Goal: Task Accomplishment & Management: Use online tool/utility

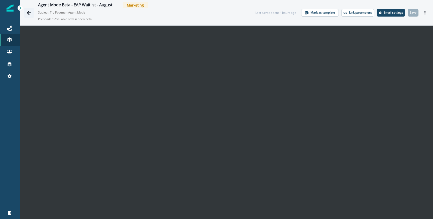
click at [29, 10] on button "Go back" at bounding box center [29, 13] width 10 height 10
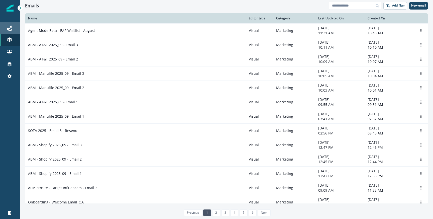
click at [5, 26] on div "Journeys" at bounding box center [10, 28] width 16 height 6
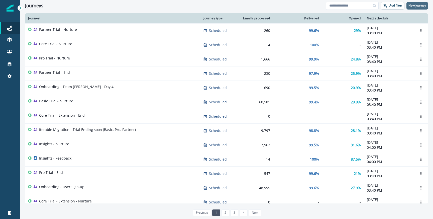
click at [421, 7] on p "New journey" at bounding box center [417, 6] width 18 height 4
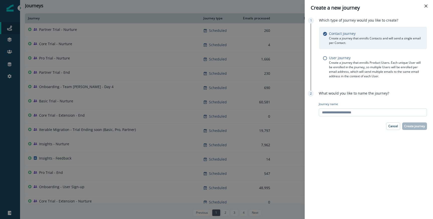
click at [329, 109] on input "Journey name" at bounding box center [372, 112] width 108 height 8
type input "**********"
click at [410, 122] on div "**********" at bounding box center [368, 117] width 128 height 203
click at [410, 124] on p "Create journey" at bounding box center [414, 126] width 21 height 4
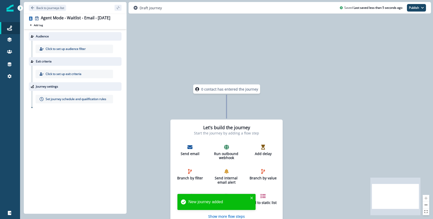
click at [84, 47] on p "Click to set up audience filter" at bounding box center [66, 49] width 40 height 5
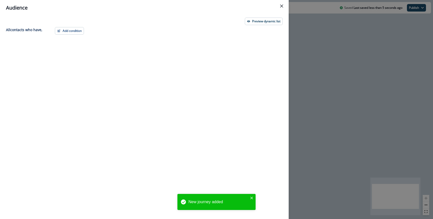
click at [88, 41] on div "Add condition Contact properties A person property Performed a product event Pe…" at bounding box center [167, 113] width 231 height 173
click at [82, 35] on div "Add condition Contact properties A person property Performed a product event Pe…" at bounding box center [167, 113] width 231 height 173
click at [81, 33] on button "Add condition" at bounding box center [69, 31] width 29 height 8
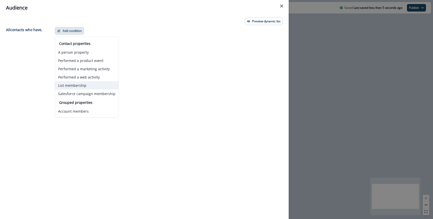
click at [84, 85] on button "List membership" at bounding box center [86, 85] width 63 height 8
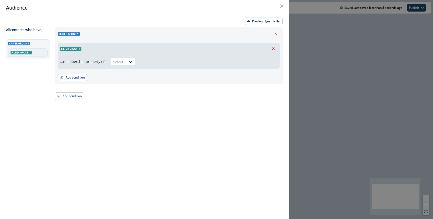
click at [121, 71] on div "Add condition Contact properties A person property Performed a product event Pe…" at bounding box center [169, 75] width 222 height 13
click at [121, 66] on div "...membership property of... Select" at bounding box center [168, 61] width 221 height 14
click at [121, 63] on div at bounding box center [118, 62] width 11 height 6
click at [119, 82] on div "in" at bounding box center [121, 82] width 25 height 9
click at [152, 63] on div at bounding box center [203, 62] width 124 height 6
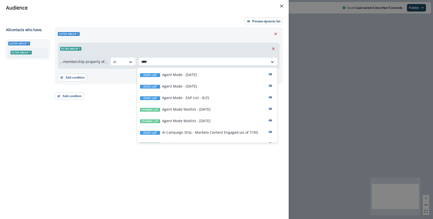
type input "*****"
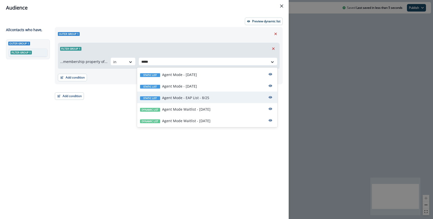
click at [180, 100] on p "Agent Mode - EAP List - 8/25" at bounding box center [185, 97] width 47 height 5
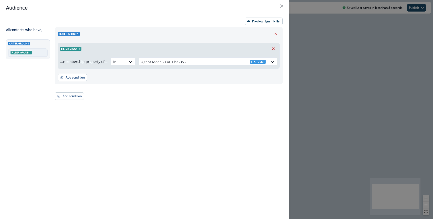
click at [210, 50] on div "Filter group 1" at bounding box center [168, 49] width 221 height 12
click at [332, 74] on div "Audience Preview dynamic list All contact s who have, Outer group 1 Filter grou…" at bounding box center [216, 109] width 433 height 219
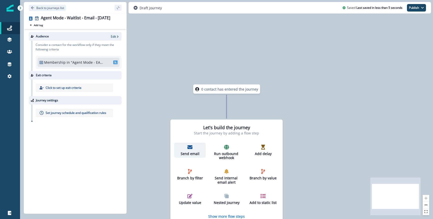
click at [188, 146] on icon "button" at bounding box center [189, 147] width 5 height 4
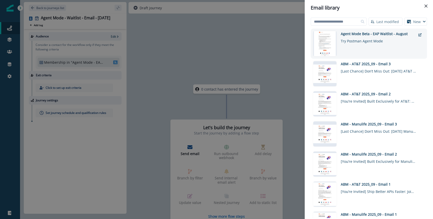
click at [351, 34] on div "Agent Mode Beta - EAP Waitlist - August" at bounding box center [377, 33] width 75 height 5
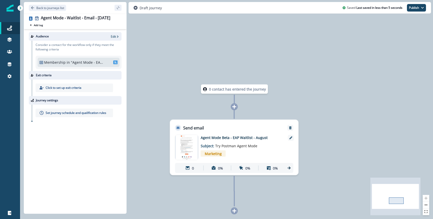
click at [211, 153] on span "Marketing" at bounding box center [213, 153] width 25 height 6
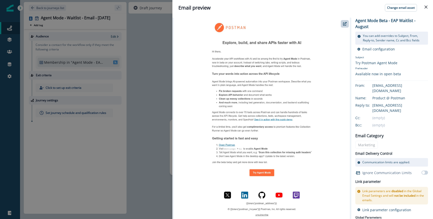
click at [158, 92] on div "Email preview Change email asset Agent Mode Beta - EAP Waitlist - August You ca…" at bounding box center [216, 109] width 433 height 219
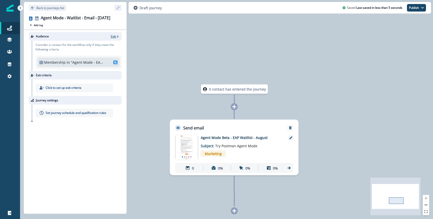
click at [114, 37] on p "Edit" at bounding box center [113, 36] width 5 height 4
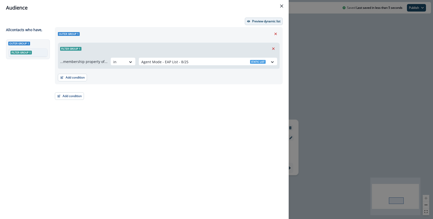
click at [255, 21] on p "Preview dynamic list" at bounding box center [266, 22] width 28 height 4
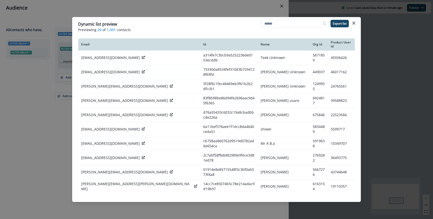
click at [206, 13] on div "Dynamic list preview Previewing 20 of 1,001 contacts Export list Email Id Name …" at bounding box center [216, 109] width 433 height 219
